Goal: Task Accomplishment & Management: Use online tool/utility

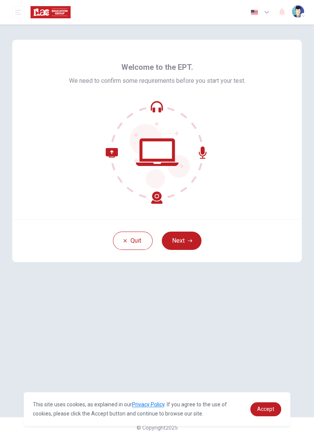
click at [187, 246] on button "Next" at bounding box center [182, 241] width 40 height 18
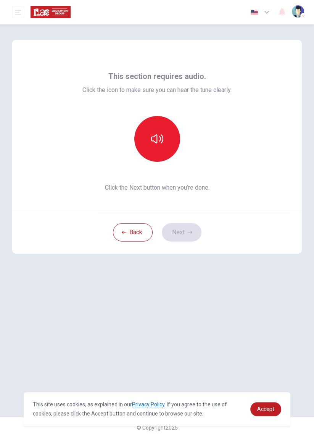
click at [161, 149] on button "button" at bounding box center [157, 139] width 46 height 46
click at [185, 233] on button "Next" at bounding box center [182, 232] width 40 height 18
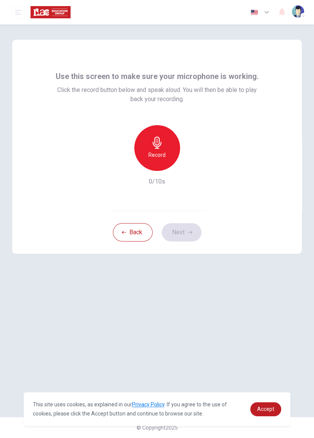
click at [164, 158] on h6 "Record" at bounding box center [157, 154] width 17 height 9
click at [160, 161] on div "Stop" at bounding box center [157, 148] width 46 height 46
click at [183, 233] on button "Next" at bounding box center [182, 232] width 40 height 18
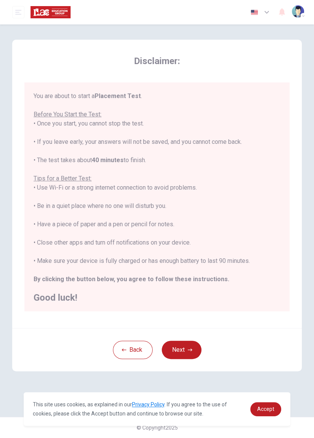
click at [187, 358] on button "Next" at bounding box center [182, 350] width 40 height 18
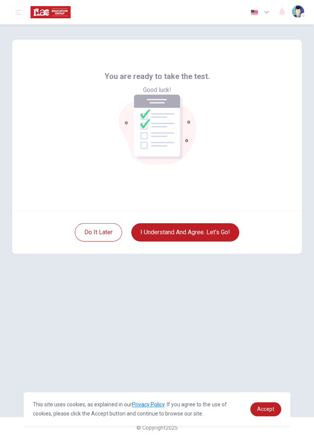
click at [189, 237] on button "I understand and agree. Let’s go!" at bounding box center [185, 232] width 108 height 18
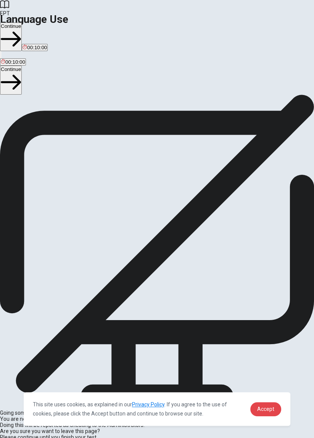
click at [257, 411] on link "Accept" at bounding box center [265, 409] width 31 height 14
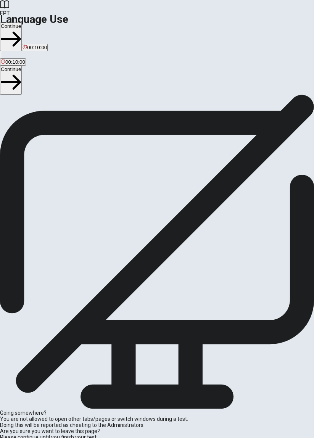
click at [22, 66] on button "Continue" at bounding box center [11, 80] width 22 height 29
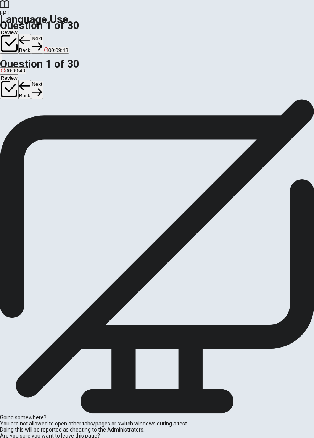
click at [43, 81] on button "Next" at bounding box center [37, 90] width 12 height 19
click at [31, 124] on span "doesn’t" at bounding box center [23, 121] width 16 height 6
click at [43, 81] on button "Next" at bounding box center [37, 90] width 12 height 19
click at [33, 118] on div "C" at bounding box center [28, 115] width 9 height 6
click at [43, 81] on button "Next" at bounding box center [37, 90] width 12 height 19
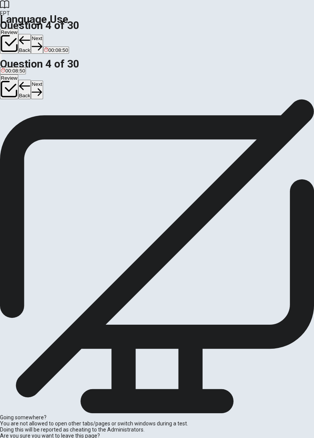
click at [34, 124] on button "C do" at bounding box center [30, 117] width 7 height 13
click at [43, 81] on button "Next" at bounding box center [37, 90] width 12 height 19
click at [21, 118] on div "B" at bounding box center [17, 115] width 8 height 6
click at [43, 81] on button "Next" at bounding box center [37, 90] width 12 height 19
click at [16, 118] on div "B" at bounding box center [12, 115] width 7 height 6
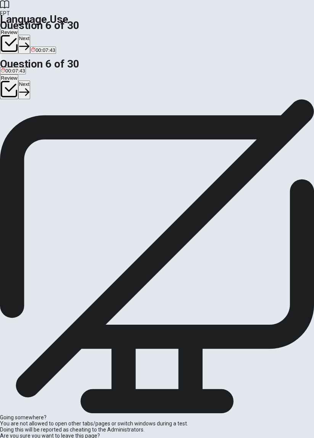
click at [30, 81] on button "Next" at bounding box center [24, 90] width 12 height 19
click at [47, 124] on button "C hospital" at bounding box center [36, 117] width 19 height 13
click at [43, 81] on button "Next" at bounding box center [37, 90] width 12 height 19
click at [39, 124] on span "can opener" at bounding box center [27, 121] width 26 height 6
click at [42, 88] on icon "button" at bounding box center [37, 92] width 10 height 8
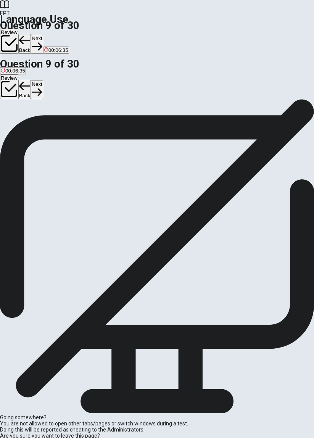
click at [29, 124] on span "bracelet" at bounding box center [20, 121] width 18 height 6
click at [43, 81] on button "Next" at bounding box center [37, 90] width 12 height 19
click at [28, 124] on span "plays" at bounding box center [22, 121] width 12 height 6
click at [43, 81] on button "Next" at bounding box center [37, 90] width 12 height 19
click at [70, 124] on span "were having" at bounding box center [56, 121] width 27 height 6
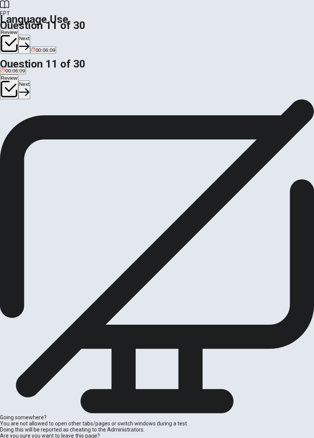
click at [29, 87] on icon "button" at bounding box center [24, 92] width 10 height 10
click at [15, 124] on span "will be" at bounding box center [8, 121] width 14 height 6
click at [42, 88] on icon "button" at bounding box center [37, 92] width 10 height 8
click at [31, 124] on span "had prepared" at bounding box center [16, 121] width 30 height 6
click at [43, 81] on button "Next" at bounding box center [37, 90] width 12 height 19
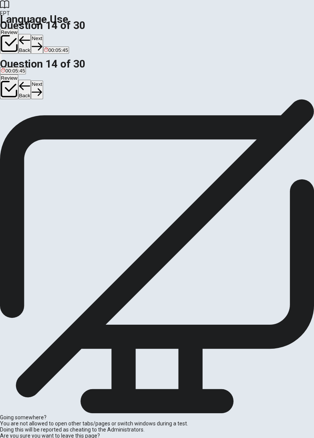
click at [36, 124] on span "lived" at bounding box center [31, 121] width 10 height 6
click at [42, 87] on icon "button" at bounding box center [37, 92] width 10 height 10
click at [43, 81] on button "Next" at bounding box center [37, 90] width 12 height 19
click at [16, 118] on div "A" at bounding box center [9, 115] width 16 height 6
click at [30, 81] on button "Next" at bounding box center [24, 90] width 12 height 19
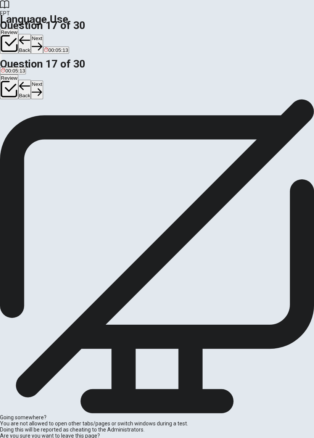
click at [34, 118] on div "B" at bounding box center [22, 115] width 21 height 6
click at [42, 87] on icon "button" at bounding box center [37, 92] width 10 height 10
click at [24, 118] on div "B" at bounding box center [18, 115] width 12 height 6
click at [42, 87] on icon "button" at bounding box center [37, 92] width 10 height 10
click at [31, 124] on button "B friendly" at bounding box center [22, 117] width 18 height 13
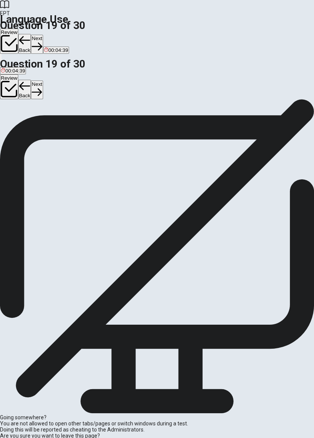
click at [42, 87] on icon "button" at bounding box center [37, 92] width 10 height 10
click at [22, 118] on div "B" at bounding box center [16, 115] width 12 height 6
click at [42, 87] on icon "button" at bounding box center [37, 92] width 10 height 10
click at [20, 118] on div "A" at bounding box center [10, 115] width 19 height 6
click at [30, 81] on button "Next" at bounding box center [24, 90] width 12 height 19
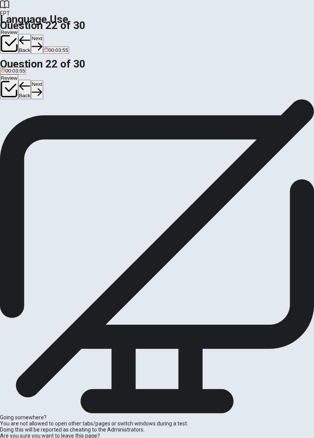
click at [74, 118] on div "D" at bounding box center [64, 115] width 20 height 6
click at [42, 88] on icon "button" at bounding box center [37, 92] width 10 height 8
click at [53, 118] on div "C" at bounding box center [45, 115] width 16 height 6
click at [42, 87] on icon "button" at bounding box center [37, 92] width 10 height 10
click at [38, 118] on div "C" at bounding box center [33, 115] width 8 height 6
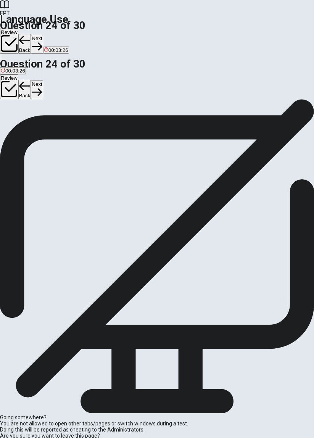
click at [43, 81] on button "Next" at bounding box center [37, 90] width 12 height 19
click at [53, 118] on div "A" at bounding box center [27, 115] width 52 height 6
click at [42, 87] on icon "button" at bounding box center [37, 92] width 10 height 10
click at [76, 118] on div "D" at bounding box center [70, 115] width 12 height 6
click at [30, 81] on button "Next" at bounding box center [24, 90] width 12 height 19
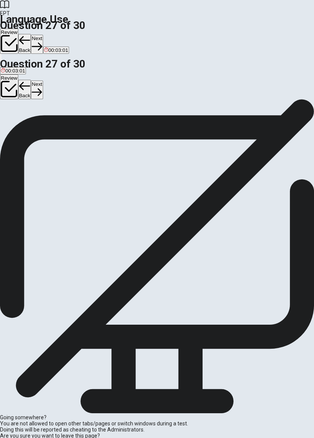
click at [47, 124] on button "C join" at bounding box center [42, 117] width 10 height 13
click at [43, 81] on button "Next" at bounding box center [37, 90] width 12 height 19
click at [19, 118] on div "A" at bounding box center [10, 115] width 18 height 6
click at [43, 81] on button "Next" at bounding box center [37, 90] width 12 height 19
click at [22, 124] on span "important" at bounding box center [11, 121] width 21 height 6
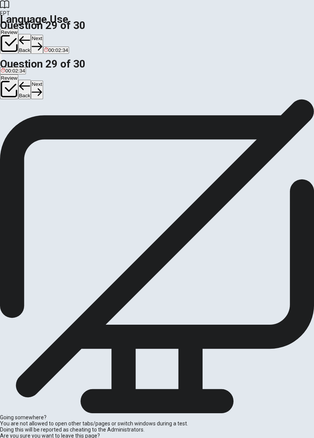
click at [43, 81] on button "Next" at bounding box center [37, 90] width 12 height 19
click at [18, 74] on button "Review" at bounding box center [9, 86] width 18 height 25
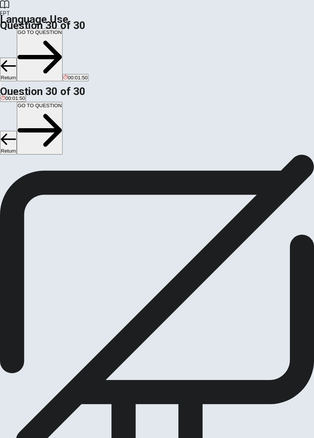
click at [63, 102] on button "GO TO QUESTION" at bounding box center [40, 128] width 46 height 53
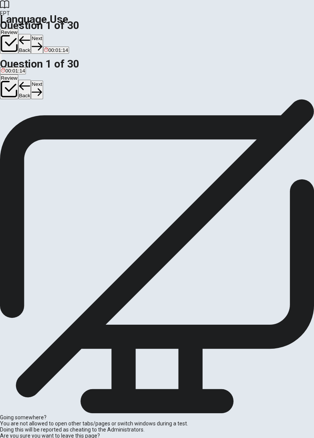
click at [55, 118] on div "D" at bounding box center [49, 115] width 12 height 6
click at [42, 88] on icon "button" at bounding box center [37, 92] width 10 height 8
click at [18, 74] on button "Review" at bounding box center [9, 86] width 18 height 25
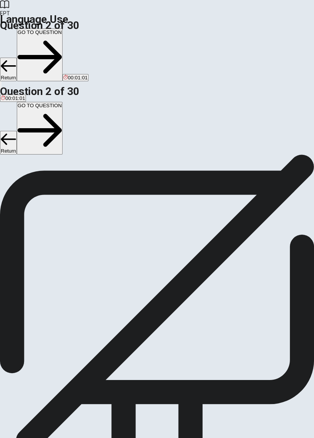
scroll to position [134, 0]
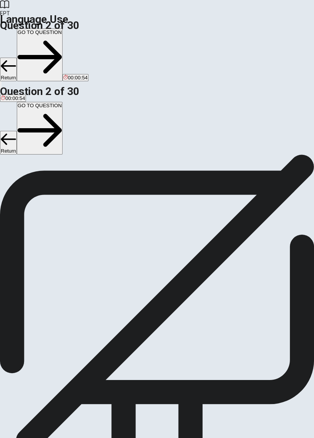
click at [63, 102] on button "GO TO QUESTION" at bounding box center [40, 128] width 46 height 53
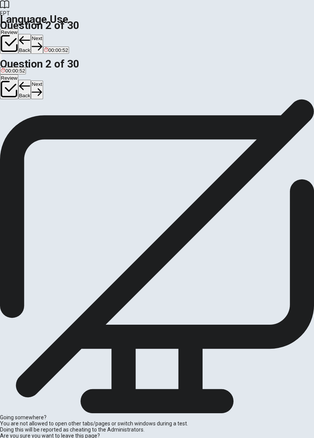
click at [18, 74] on button "Review" at bounding box center [9, 86] width 18 height 25
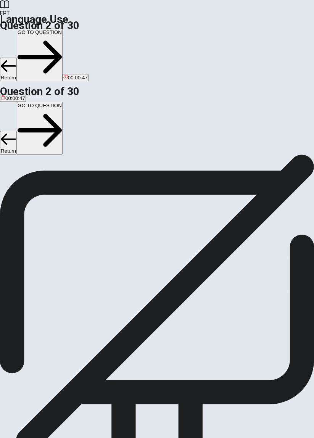
scroll to position [267, 0]
click at [62, 108] on icon "button" at bounding box center [40, 130] width 44 height 44
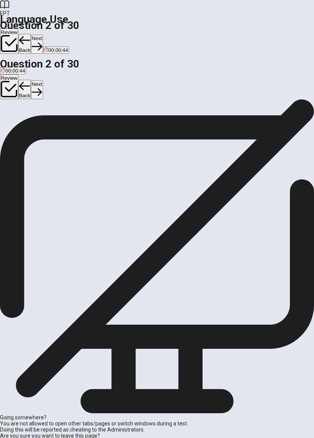
click at [42, 87] on icon "button" at bounding box center [37, 92] width 10 height 10
click at [294, 74] on div "Review Back Next" at bounding box center [157, 86] width 314 height 25
click at [42, 87] on icon "button" at bounding box center [37, 92] width 10 height 10
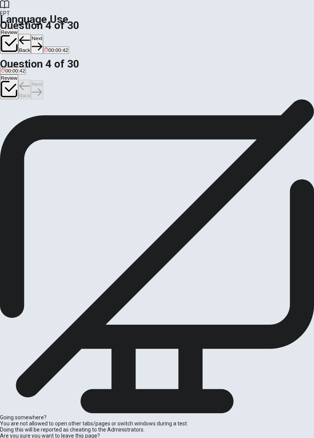
click at [292, 74] on div "Review Back Next" at bounding box center [157, 86] width 314 height 25
click at [43, 81] on button "Next" at bounding box center [37, 90] width 12 height 19
click at [29, 87] on icon "button" at bounding box center [24, 92] width 10 height 10
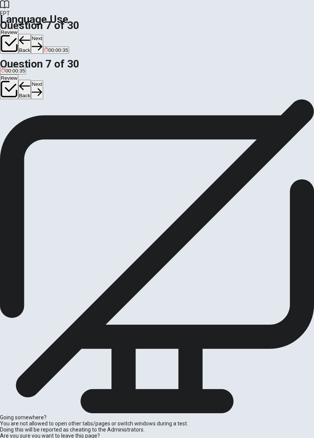
click at [18, 74] on button "Review" at bounding box center [9, 86] width 18 height 25
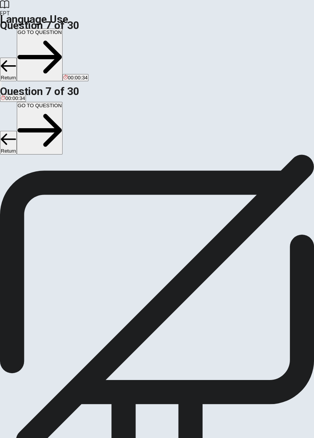
scroll to position [397, 0]
click at [63, 102] on button "GO TO QUESTION" at bounding box center [40, 128] width 46 height 53
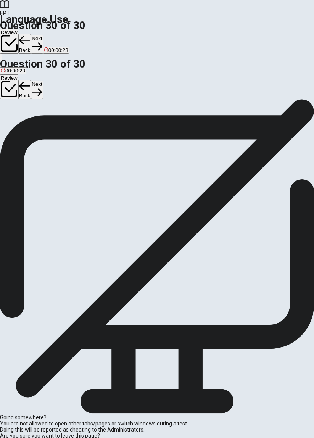
click at [68, 118] on div "D" at bounding box center [60, 115] width 15 height 6
click at [42, 88] on icon "button" at bounding box center [37, 92] width 10 height 8
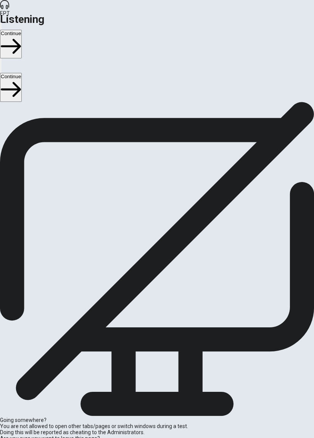
click at [22, 73] on button "Continue" at bounding box center [11, 87] width 22 height 29
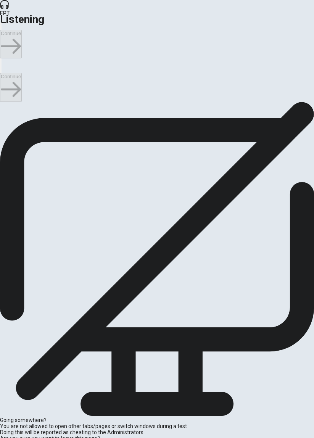
scroll to position [284, 0]
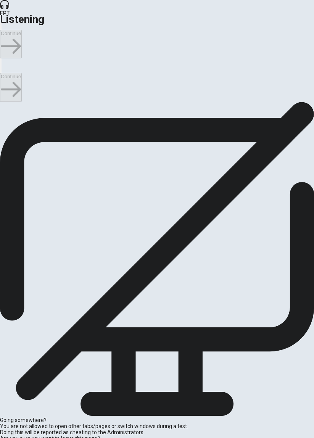
click at [22, 73] on button "Continue" at bounding box center [11, 87] width 22 height 29
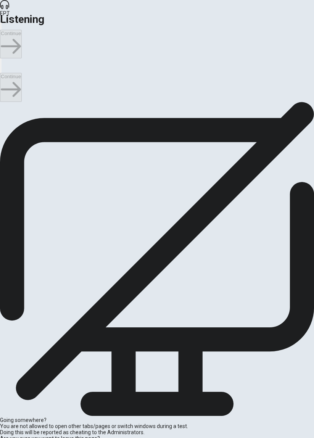
scroll to position [0, 0]
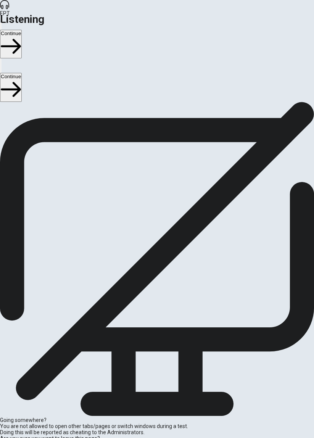
click at [22, 73] on button "Continue" at bounding box center [11, 87] width 22 height 29
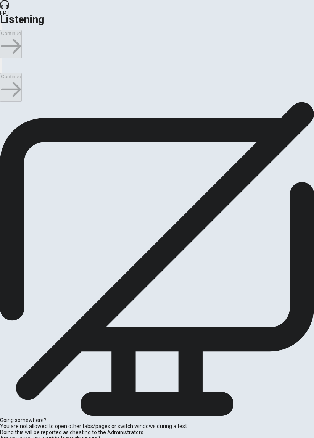
scroll to position [10, 0]
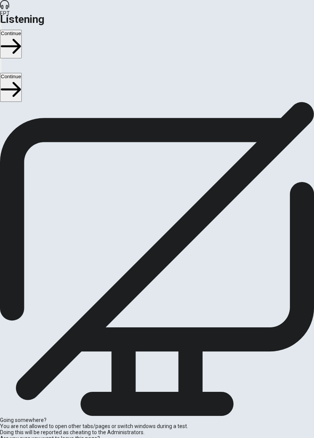
click at [22, 73] on button "Continue" at bounding box center [11, 87] width 22 height 29
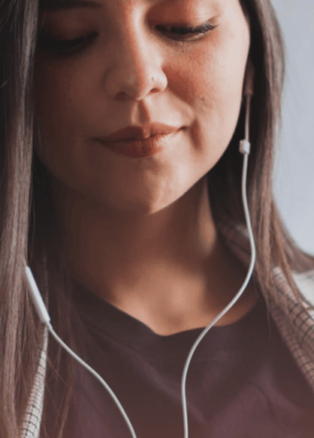
scroll to position [0, 0]
click at [22, 73] on button "Continue" at bounding box center [11, 87] width 22 height 29
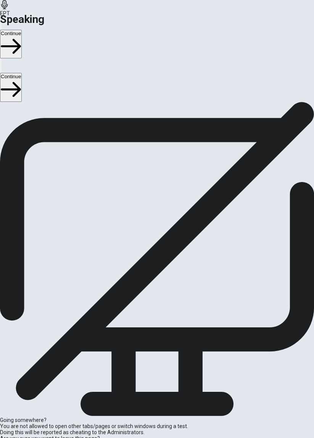
click at [162, 281] on div "Stop Recording" at bounding box center [157, 238] width 24 height 87
click at [157, 227] on icon "Play Audio" at bounding box center [153, 222] width 7 height 9
click at [148, 227] on icon "Record Again" at bounding box center [152, 222] width 9 height 9
click at [152, 268] on icon at bounding box center [157, 256] width 24 height 24
click at [157, 227] on icon "Play Audio" at bounding box center [153, 222] width 7 height 9
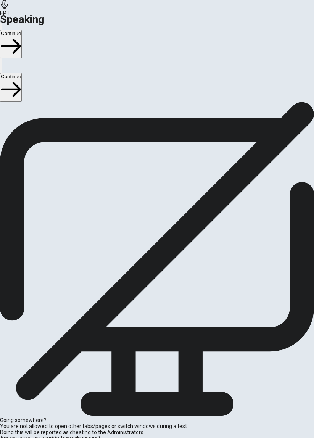
click at [158, 212] on icon at bounding box center [154, 201] width 15 height 21
click at [149, 218] on icon "Play Audio" at bounding box center [149, 218] width 0 height 0
click at [162, 212] on icon at bounding box center [157, 201] width 21 height 21
click at [157, 227] on icon "Play Audio" at bounding box center [153, 222] width 7 height 9
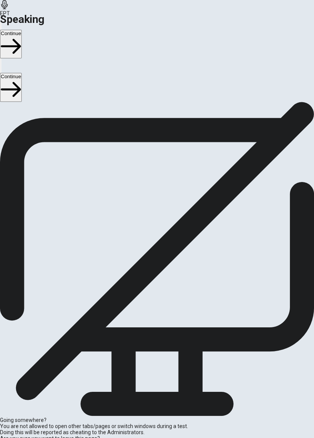
scroll to position [16, 0]
click at [148, 202] on icon "Record Again" at bounding box center [148, 202] width 0 height 0
click at [162, 265] on span "Stop Recording" at bounding box center [157, 259] width 24 height 12
click at [157, 211] on icon "Play Audio" at bounding box center [153, 206] width 7 height 9
click at [168, 197] on div at bounding box center [157, 186] width 21 height 22
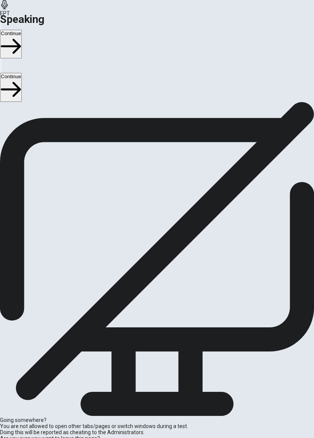
click at [157, 211] on icon "Play Audio" at bounding box center [153, 206] width 7 height 9
click at [22, 73] on button "Continue" at bounding box center [11, 87] width 22 height 29
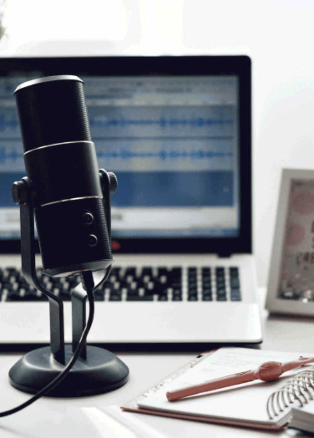
scroll to position [48, 0]
click at [22, 73] on button "Continue" at bounding box center [11, 87] width 22 height 29
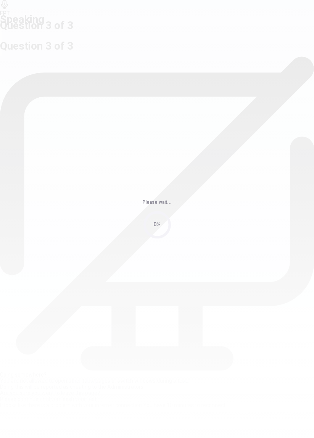
scroll to position [0, 0]
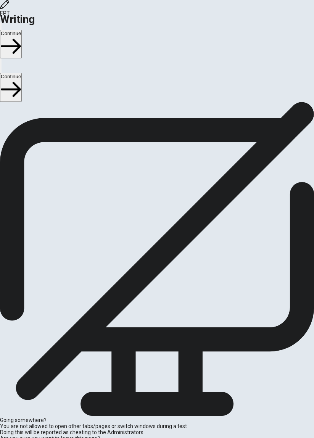
click at [22, 73] on button "Continue" at bounding box center [11, 87] width 22 height 29
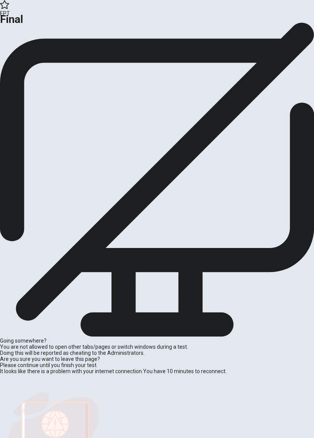
click at [31, 51] on button "Continue" at bounding box center [15, 46] width 31 height 10
